Goal: Transaction & Acquisition: Download file/media

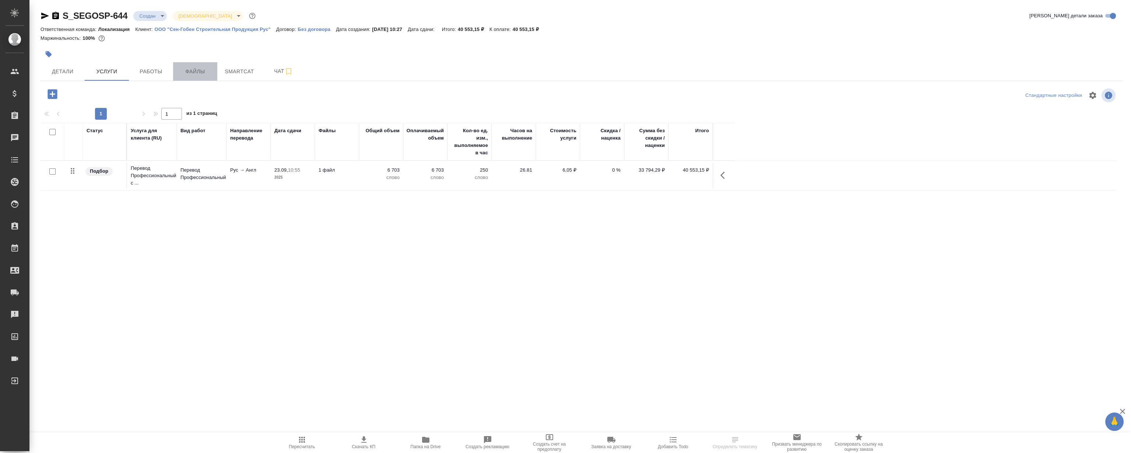
click at [208, 67] on span "Файлы" at bounding box center [195, 71] width 35 height 9
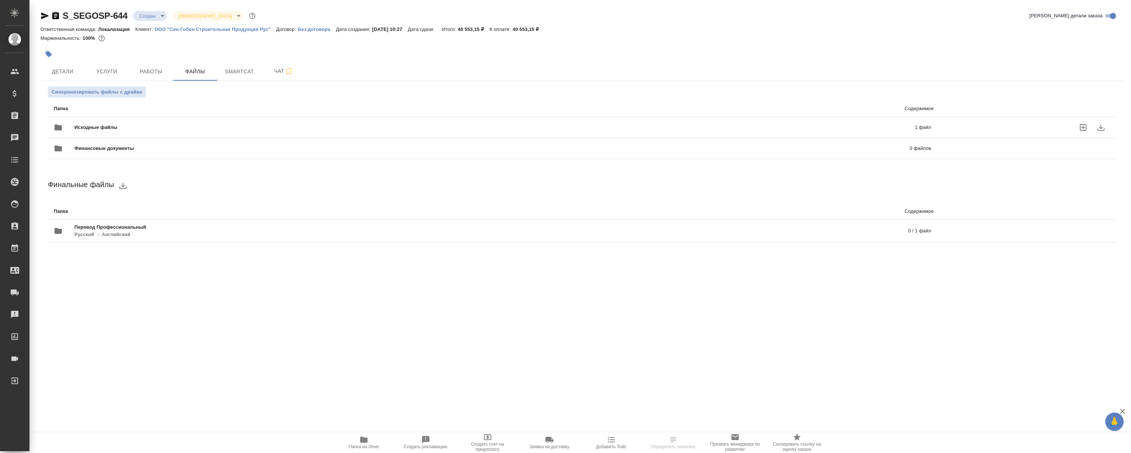
click at [213, 125] on span "Исходные файлы" at bounding box center [295, 127] width 442 height 7
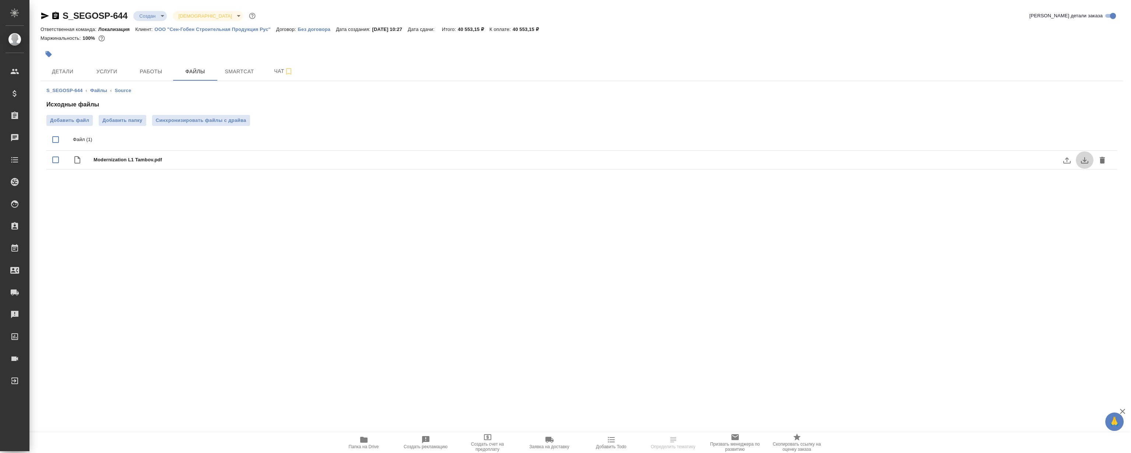
click at [1086, 162] on icon "download" at bounding box center [1084, 160] width 9 height 9
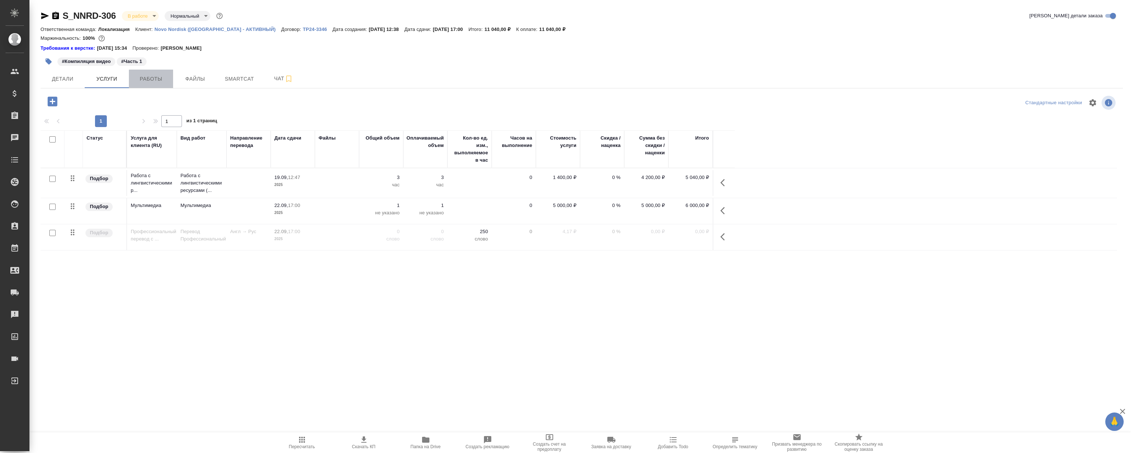
click at [168, 74] on span "Работы" at bounding box center [150, 78] width 35 height 9
